Goal: Information Seeking & Learning: Understand process/instructions

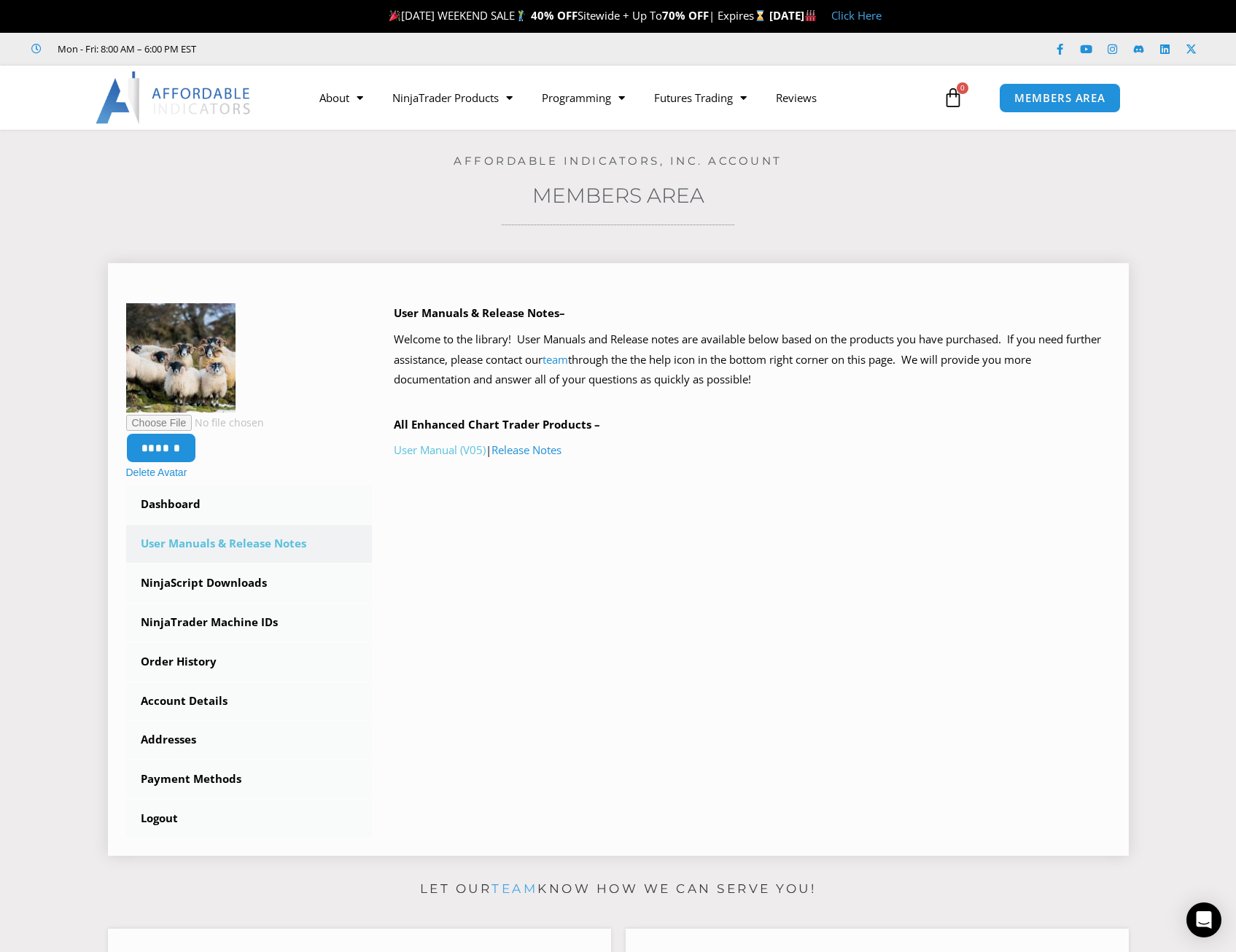
click at [419, 446] on link "User Manual (V05)" at bounding box center [439, 450] width 92 height 15
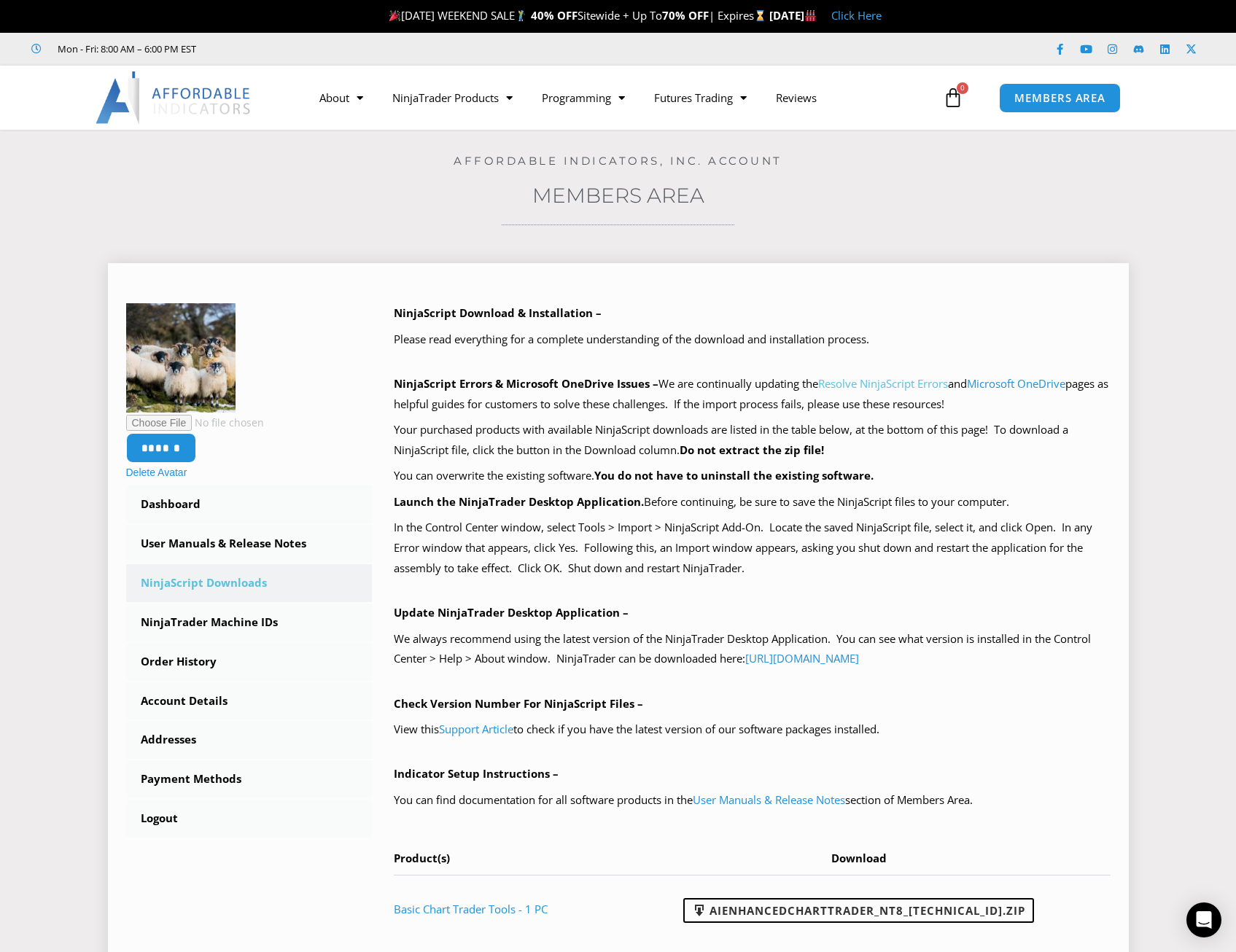
click at [889, 381] on link "Resolve NinjaScript Errors" at bounding box center [882, 383] width 129 height 15
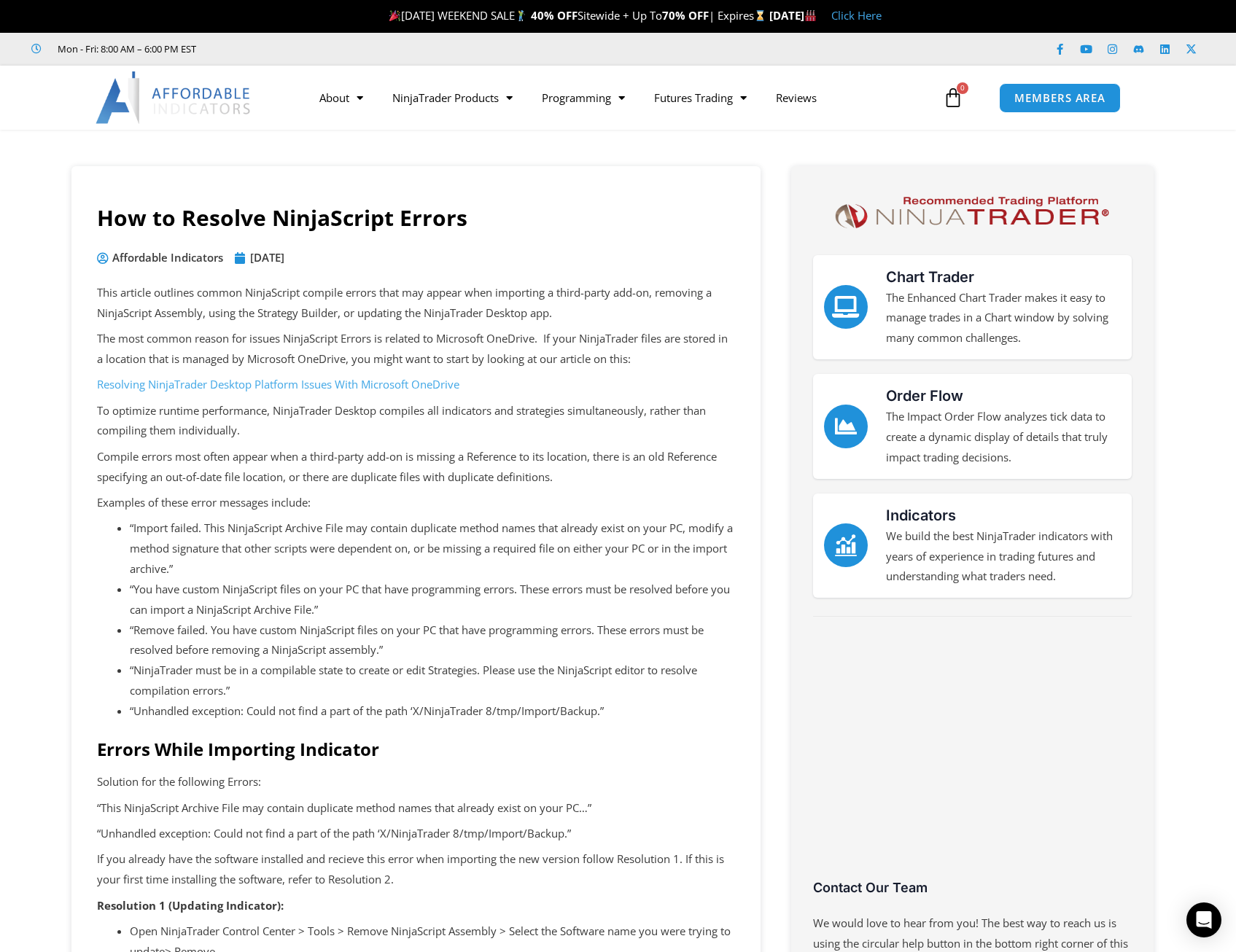
click at [327, 384] on link "Resolving NinjaTrader Desktop Platform Issues With Microsoft OneDrive" at bounding box center [278, 384] width 362 height 15
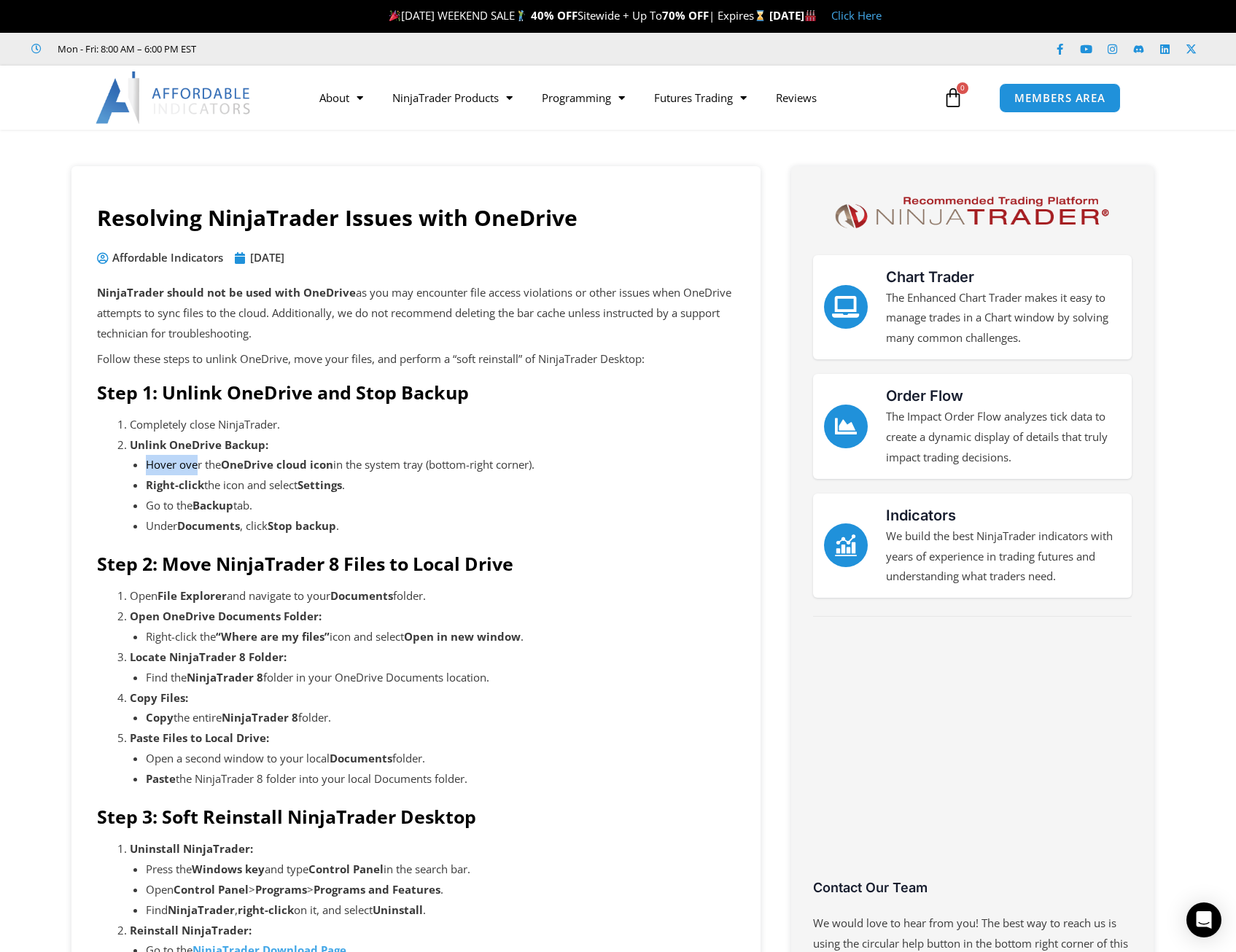
drag, startPoint x: 148, startPoint y: 465, endPoint x: 198, endPoint y: 467, distance: 50.0
click at [198, 467] on li "Hover over the OneDrive cloud icon in the system tray (bottom-right corner)." at bounding box center [440, 465] width 589 height 21
drag, startPoint x: 198, startPoint y: 467, endPoint x: 181, endPoint y: 468, distance: 17.0
click at [177, 468] on li "Hover over the OneDrive cloud icon in the system tray (bottom-right corner)." at bounding box center [440, 465] width 589 height 21
drag, startPoint x: 162, startPoint y: 469, endPoint x: 570, endPoint y: 460, distance: 408.1
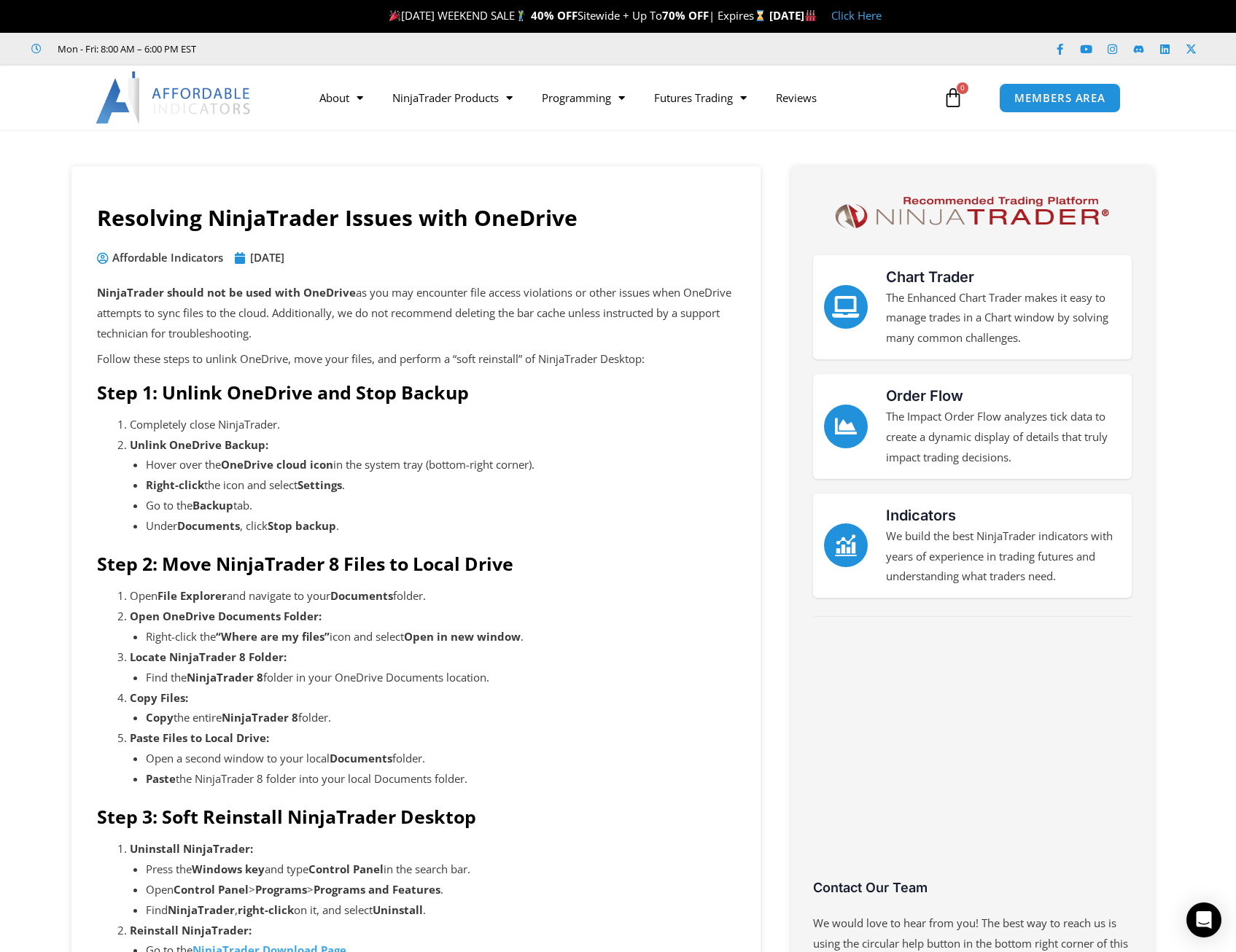
click at [570, 460] on li "Unlink OneDrive Backup: Hover over the OneDrive cloud icon in the system tray (…" at bounding box center [432, 485] width 605 height 101
drag, startPoint x: 570, startPoint y: 460, endPoint x: 494, endPoint y: 461, distance: 76.0
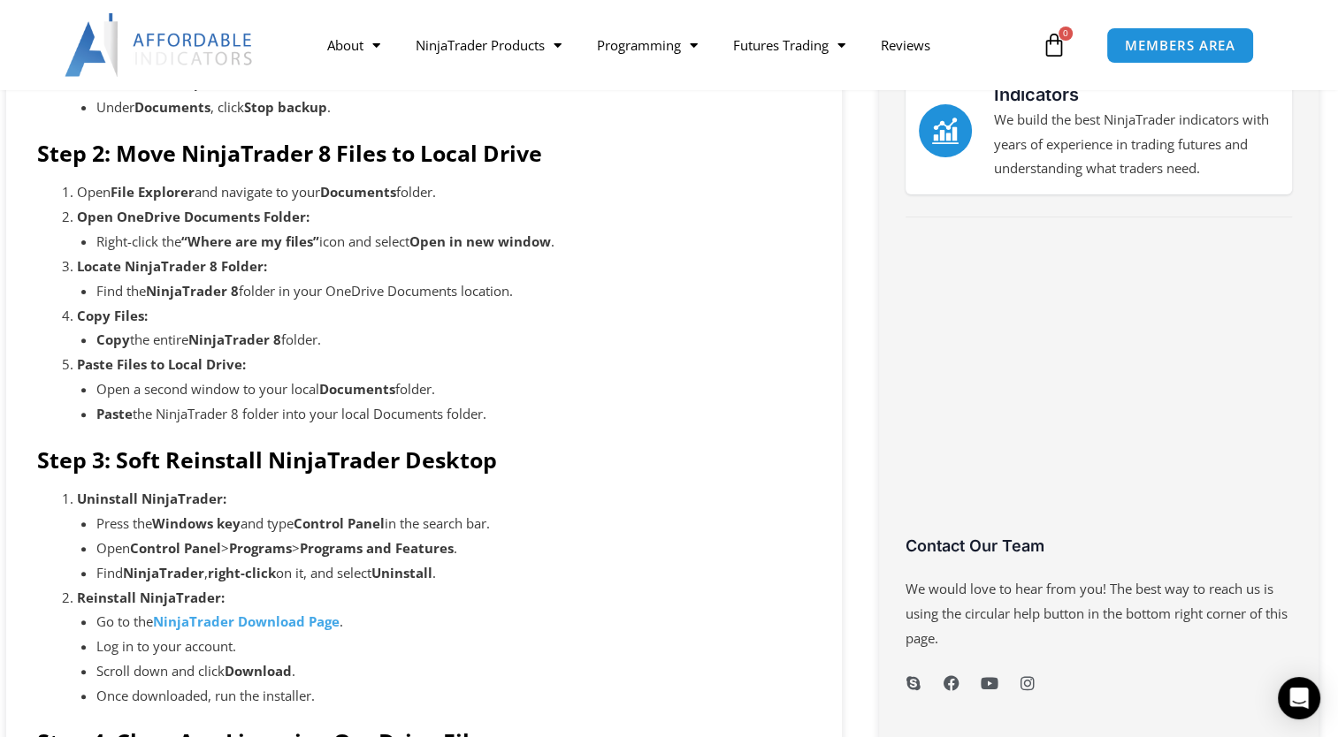
scroll to position [619, 0]
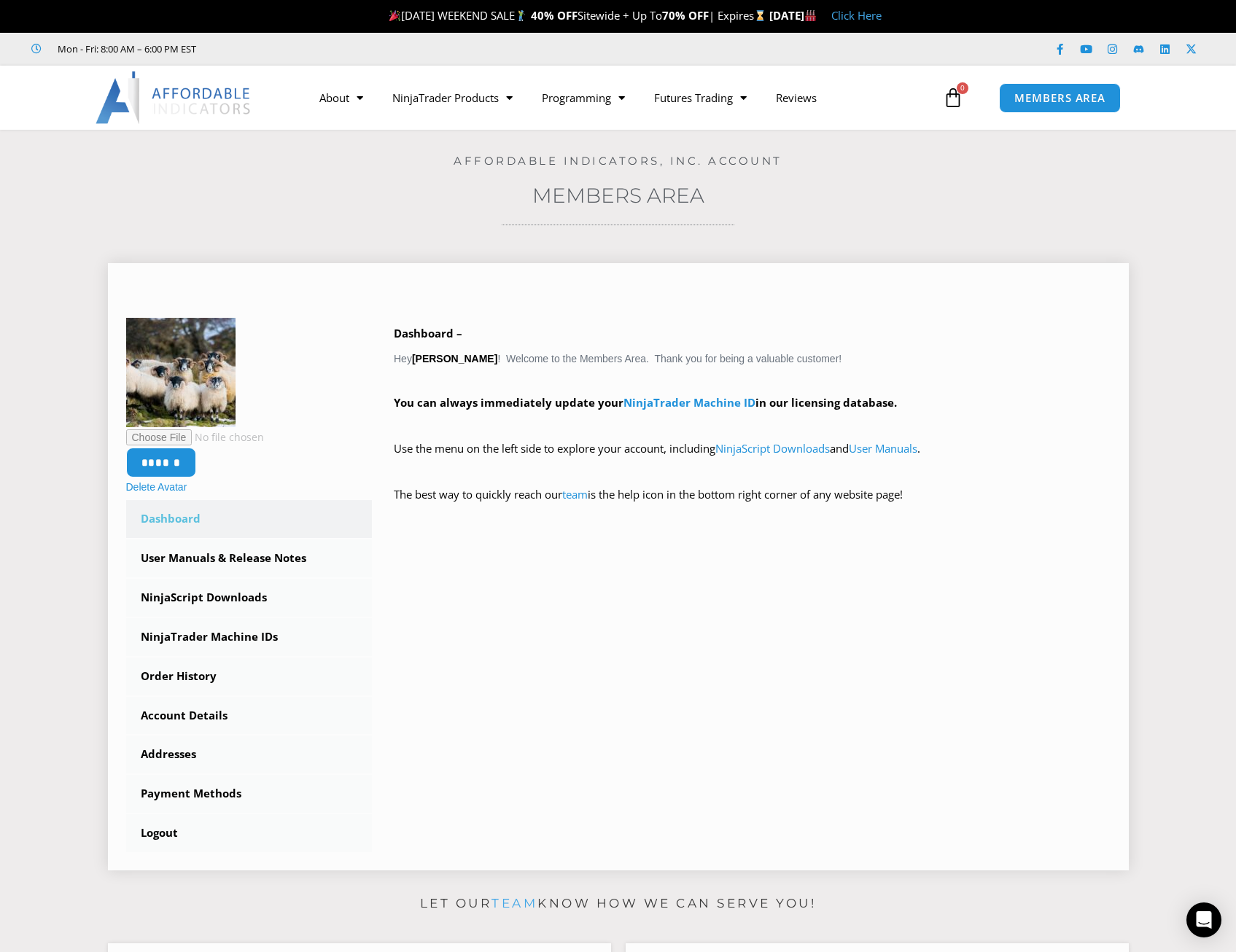
drag, startPoint x: 687, startPoint y: 401, endPoint x: 692, endPoint y: 413, distance: 13.0
click at [687, 401] on link "NinjaTrader Machine ID" at bounding box center [689, 402] width 132 height 15
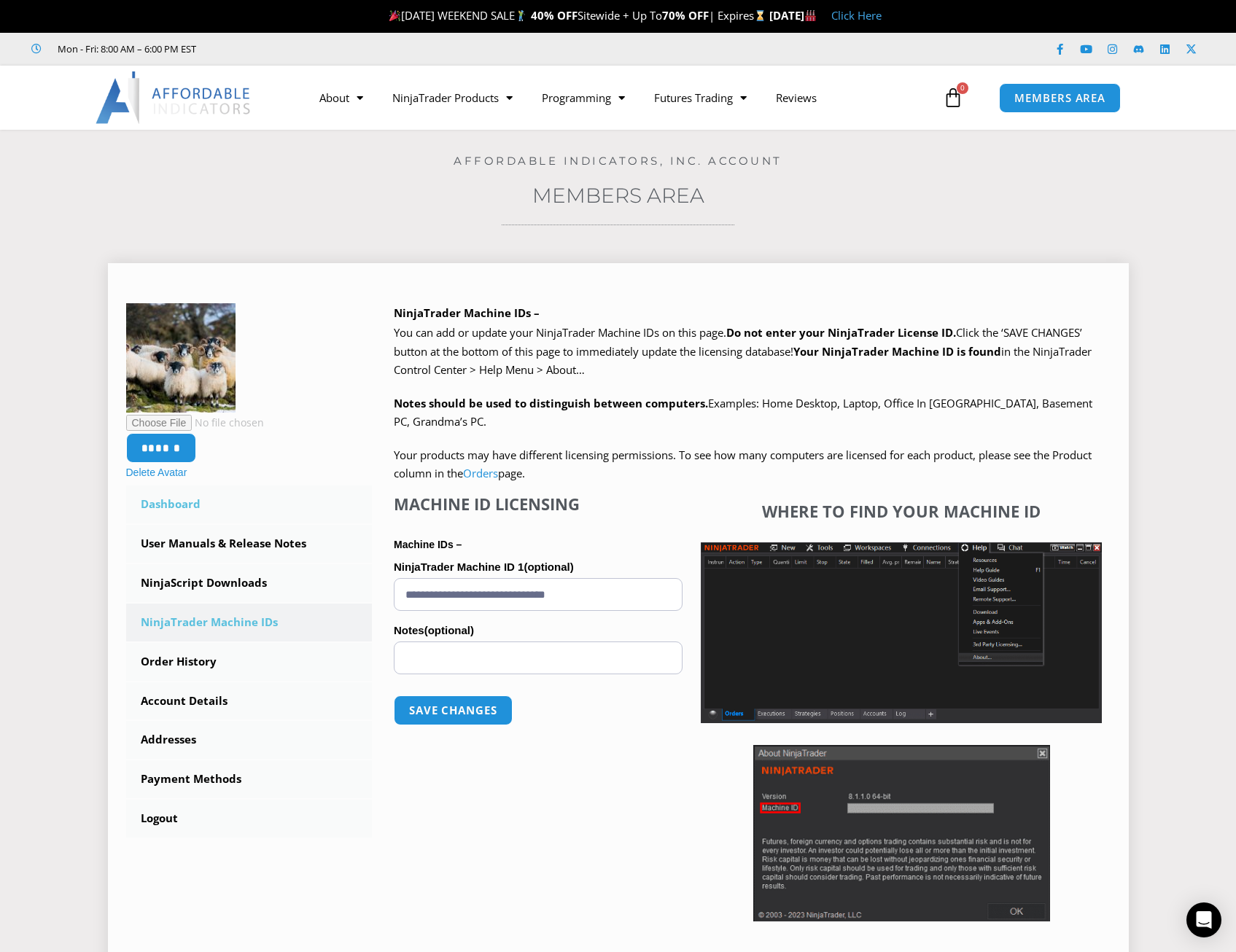
click at [167, 500] on link "Dashboard" at bounding box center [249, 504] width 247 height 38
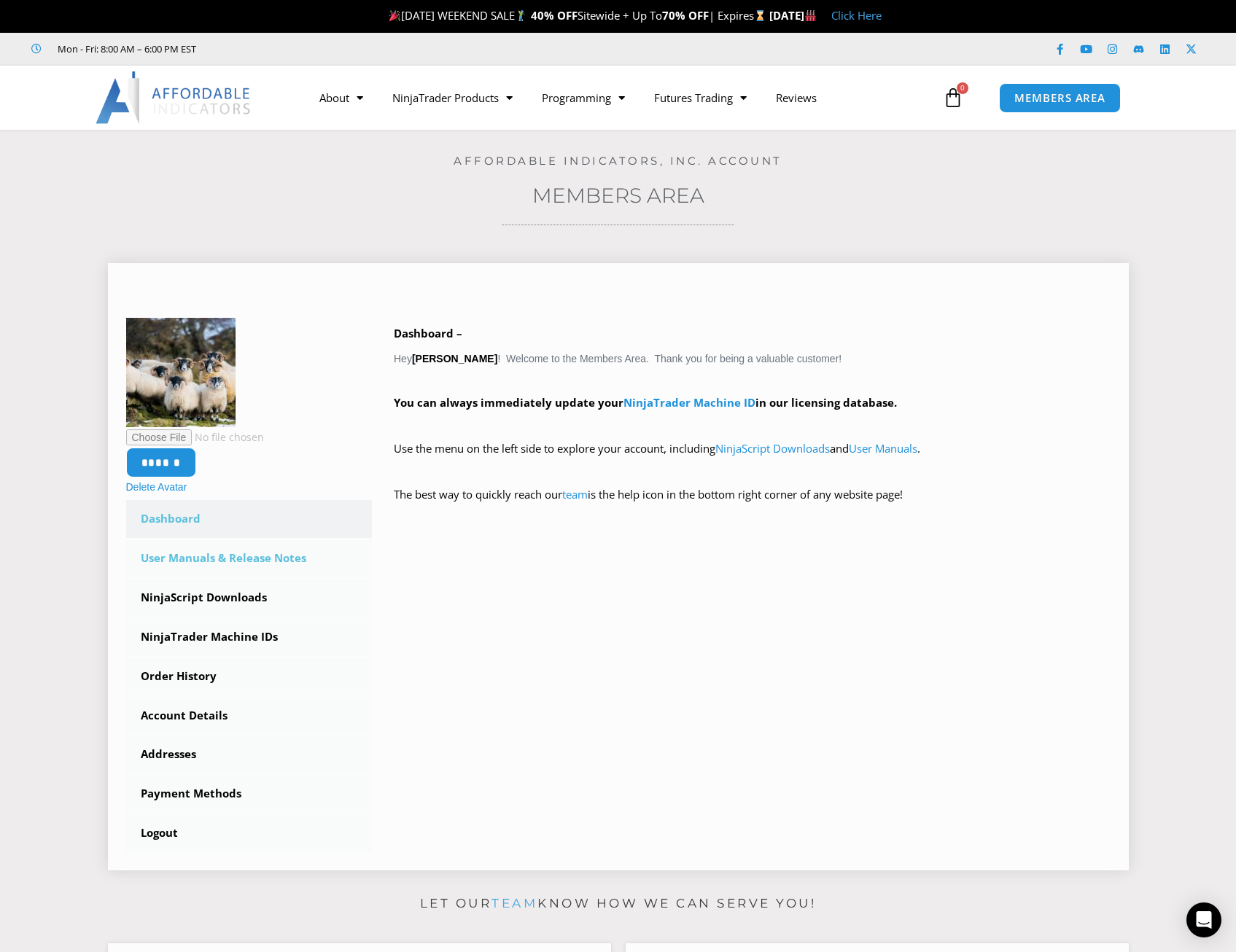
click at [180, 556] on link "User Manuals & Release Notes" at bounding box center [249, 558] width 247 height 38
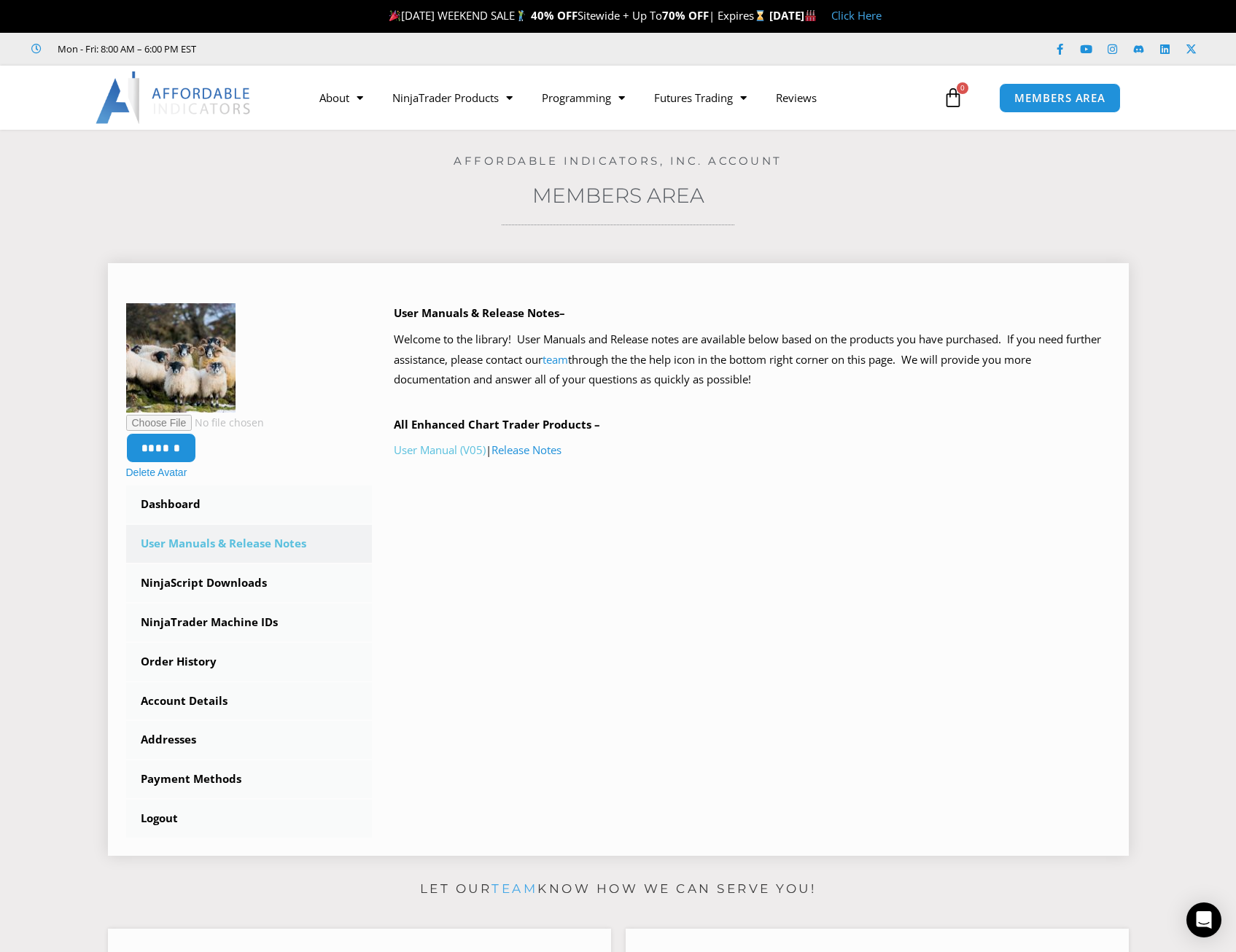
click at [428, 448] on link "User Manual (V05)" at bounding box center [439, 450] width 92 height 15
click at [444, 447] on link "User Manual (V05)" at bounding box center [439, 450] width 92 height 15
click at [436, 445] on link "User Manual (V05)" at bounding box center [439, 450] width 92 height 15
